Goal: Transaction & Acquisition: Purchase product/service

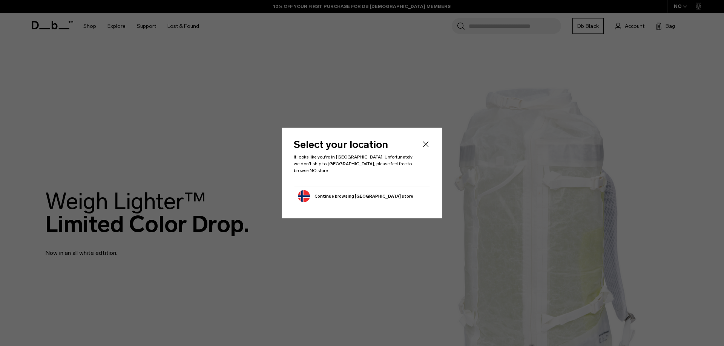
drag, startPoint x: 356, startPoint y: 185, endPoint x: 360, endPoint y: 182, distance: 4.8
click at [357, 186] on li "Continue browsing Norway store Continue shopping in Norway" at bounding box center [362, 196] width 136 height 20
click at [408, 190] on li "Continue browsing Norway store Continue shopping in Norway" at bounding box center [362, 196] width 136 height 20
click at [345, 199] on button "Continue browsing Norway store Continue shopping in Norway" at bounding box center [355, 196] width 115 height 12
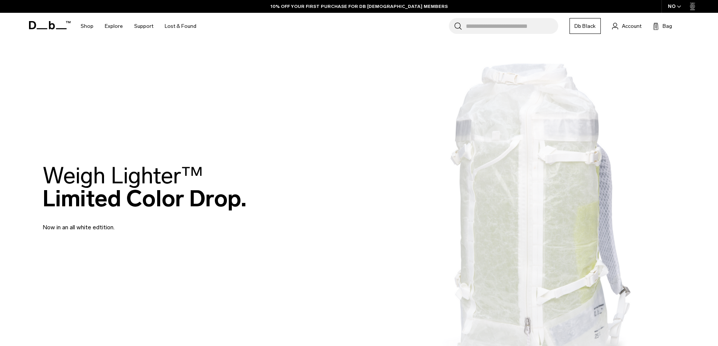
scroll to position [38, 0]
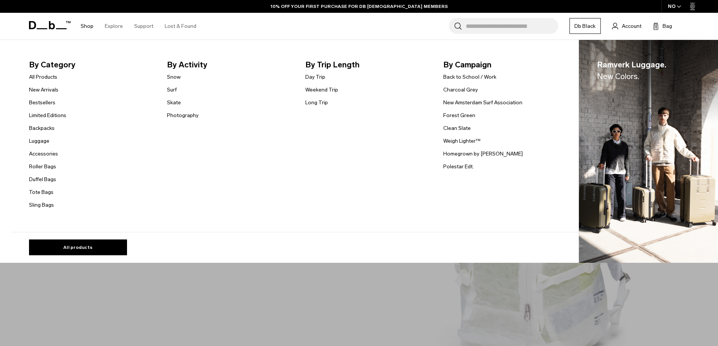
click at [90, 26] on link "Shop" at bounding box center [87, 26] width 13 height 27
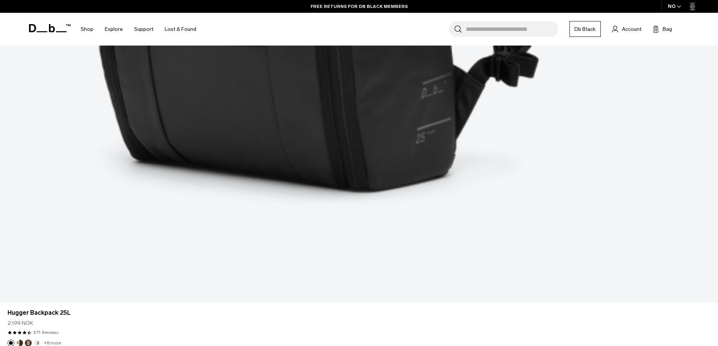
scroll to position [942, 0]
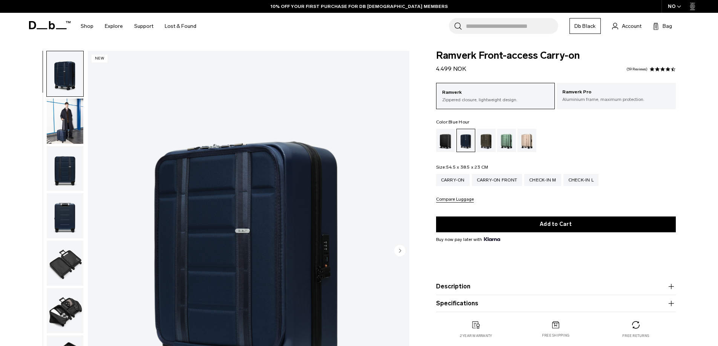
drag, startPoint x: 473, startPoint y: 69, endPoint x: 456, endPoint y: 69, distance: 17.0
click at [456, 69] on div "Ramverk Front-access Carry-on 4.499 NOK 4.5 star rating 59 Reviews" at bounding box center [556, 62] width 240 height 23
click at [456, 69] on span "4.499 NOK" at bounding box center [451, 68] width 30 height 7
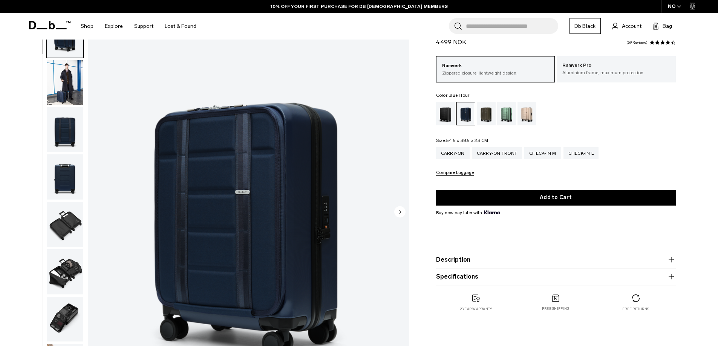
scroll to position [75, 0]
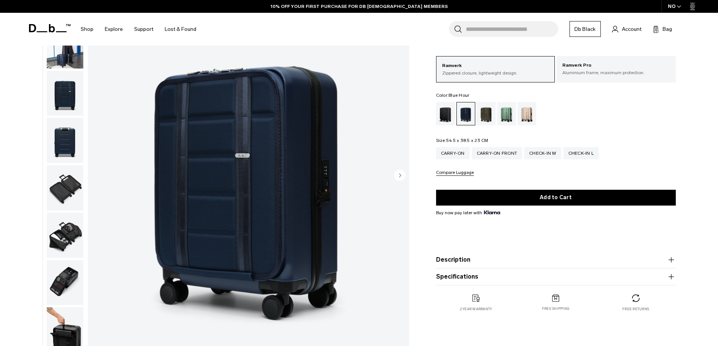
click at [402, 176] on circle "Next slide" at bounding box center [399, 175] width 11 height 11
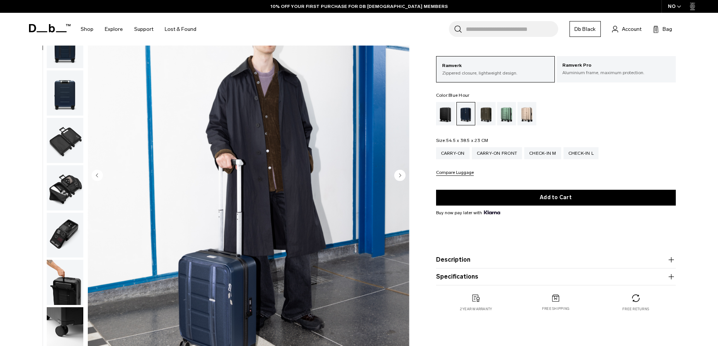
click at [402, 176] on circle "Next slide" at bounding box center [399, 175] width 11 height 11
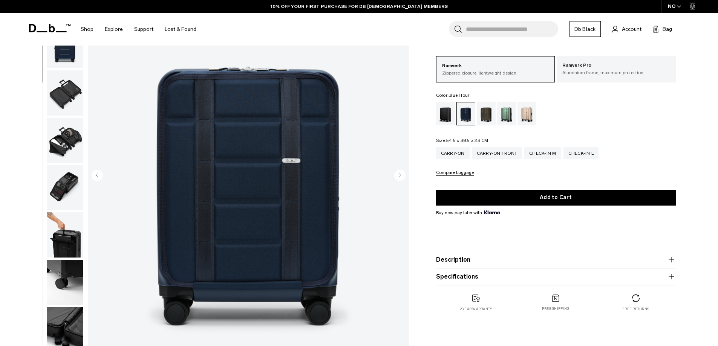
click at [402, 176] on circle "Next slide" at bounding box center [399, 175] width 11 height 11
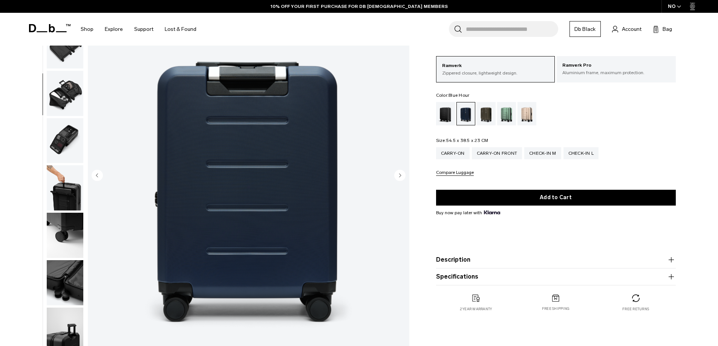
click at [402, 176] on circle "Next slide" at bounding box center [399, 175] width 11 height 11
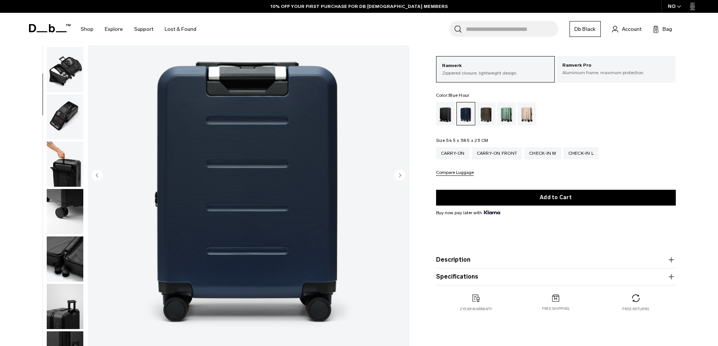
click at [402, 176] on circle "Next slide" at bounding box center [399, 175] width 11 height 11
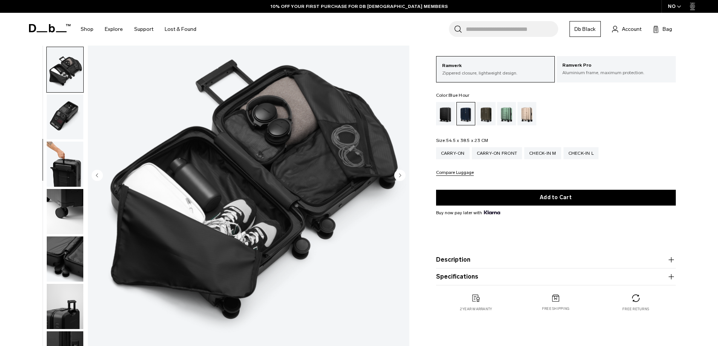
click at [402, 176] on circle "Next slide" at bounding box center [399, 175] width 11 height 11
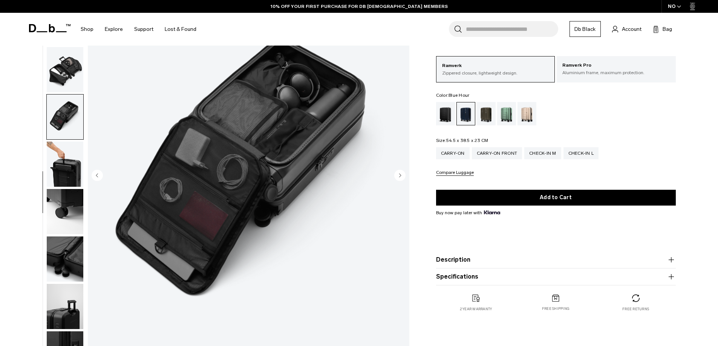
click at [402, 176] on circle "Next slide" at bounding box center [399, 175] width 11 height 11
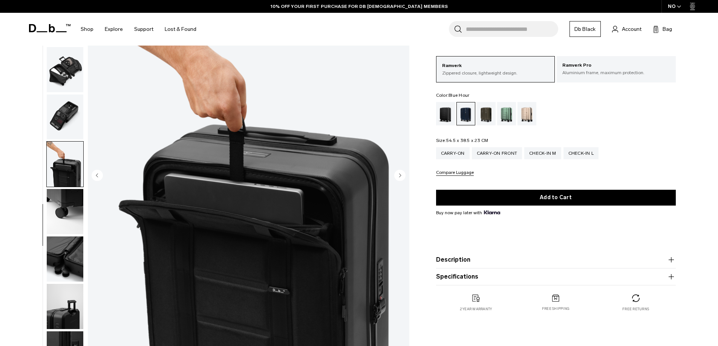
click at [402, 176] on circle "Next slide" at bounding box center [399, 175] width 11 height 11
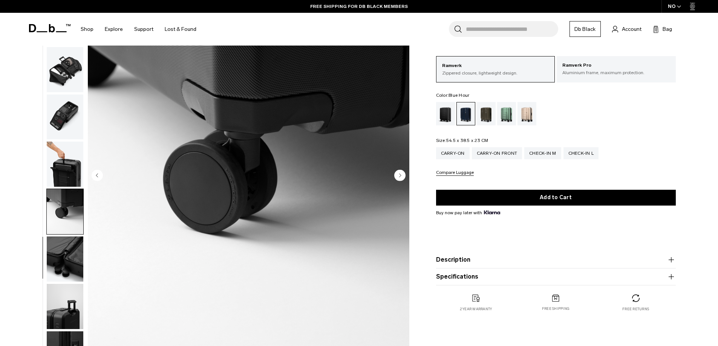
click at [402, 176] on circle "Next slide" at bounding box center [399, 175] width 11 height 11
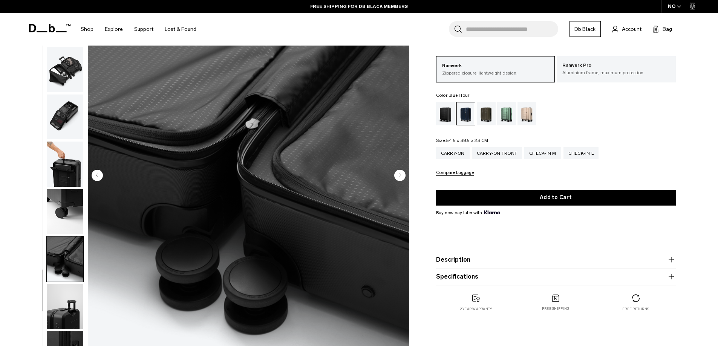
click at [402, 176] on circle "Next slide" at bounding box center [399, 175] width 11 height 11
